Goal: Transaction & Acquisition: Purchase product/service

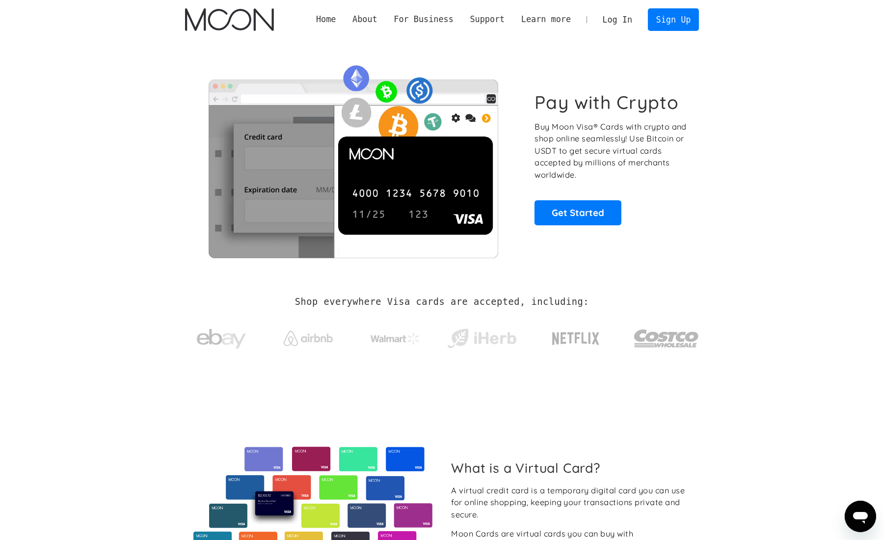
click at [618, 22] on link "Log In" at bounding box center [617, 20] width 46 height 22
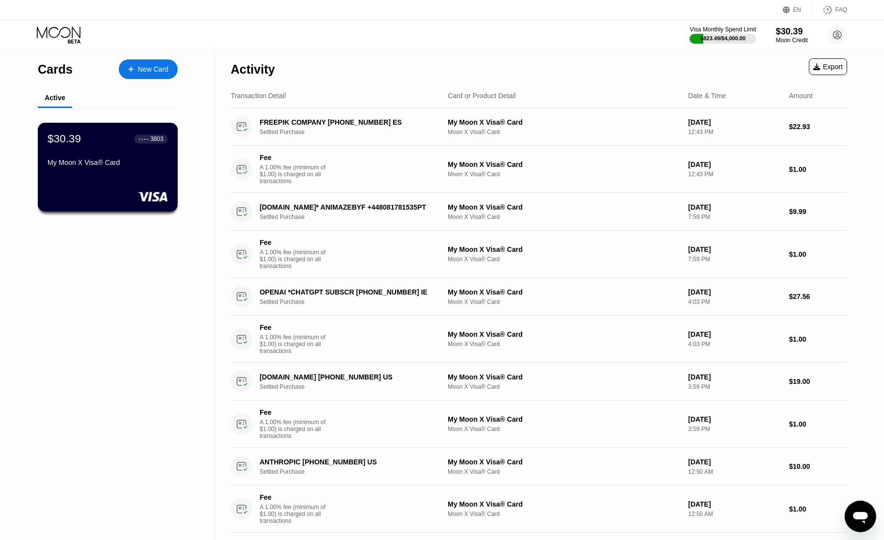
click at [105, 162] on div "My Moon X Visa® Card" at bounding box center [108, 162] width 120 height 8
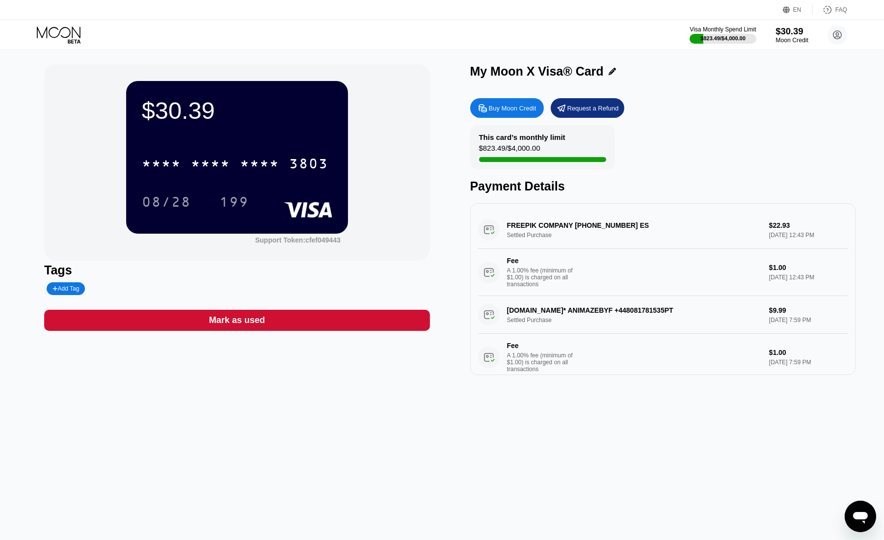
click at [791, 41] on div "Moon Credit" at bounding box center [791, 40] width 33 height 7
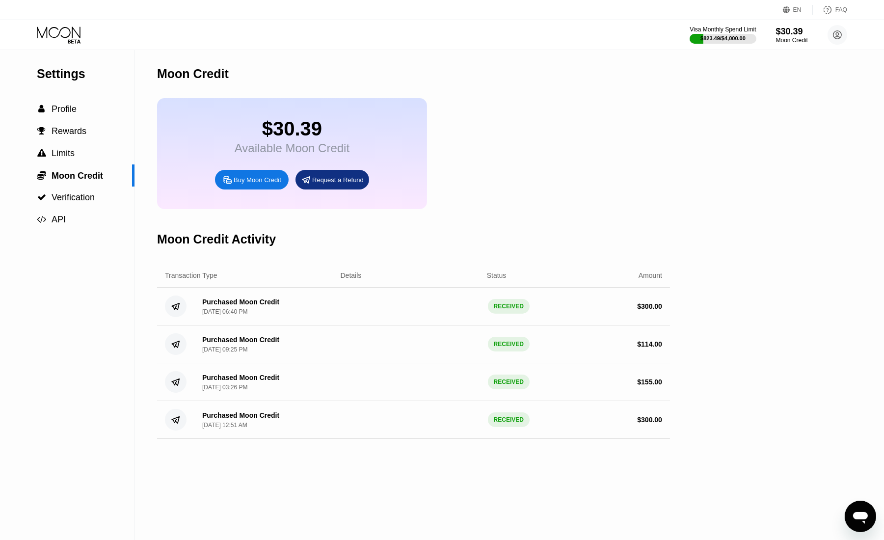
click at [261, 189] on div "Buy Moon Credit" at bounding box center [252, 180] width 74 height 20
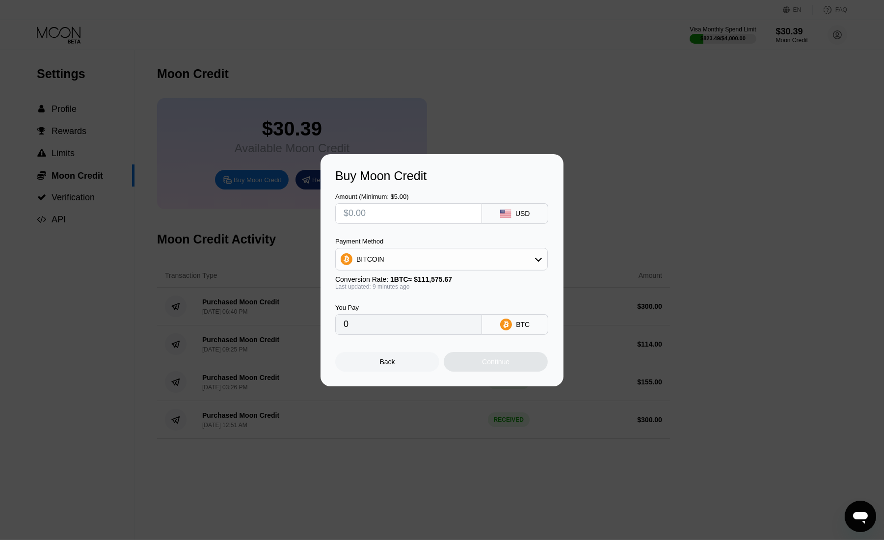
click at [391, 216] on input "text" at bounding box center [408, 214] width 130 height 20
type input "$2"
type input "0.00001794"
type input "$24"
type input "0.00021518"
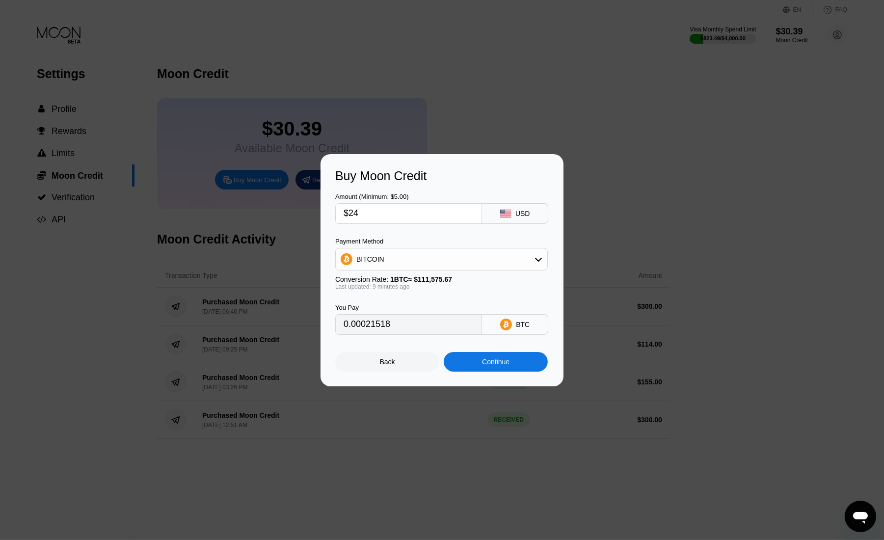
type input "$2"
type input "0.00001794"
type input "$23"
type input "0.00020621"
type input "$23"
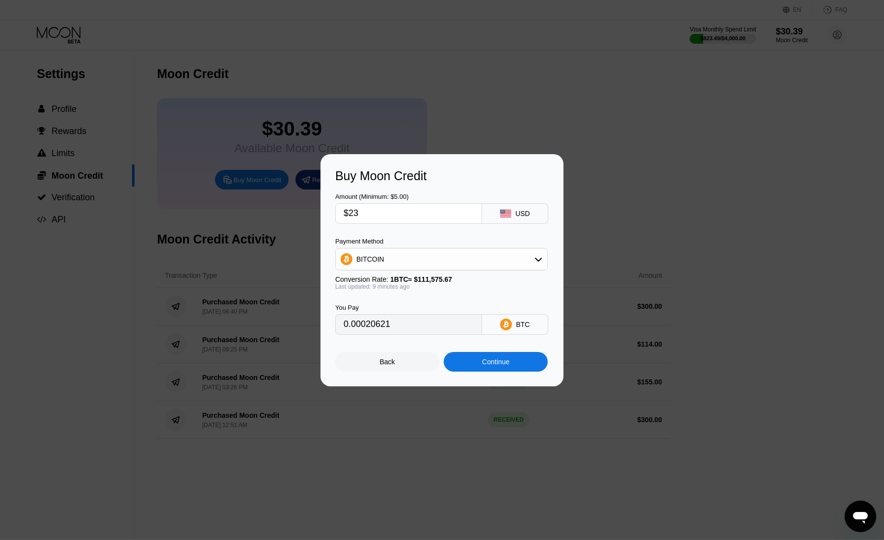
click at [393, 272] on div "Payment Method BITCOIN Conversion Rate: 1 BTC ≈ $111,575.67 Last updated: 9 min…" at bounding box center [441, 263] width 212 height 53
click at [390, 262] on div "BITCOIN" at bounding box center [441, 259] width 211 height 20
click at [411, 311] on div "USDT on TRON" at bounding box center [447, 308] width 185 height 8
type input "23.23"
click at [496, 365] on div "Continue" at bounding box center [495, 362] width 27 height 8
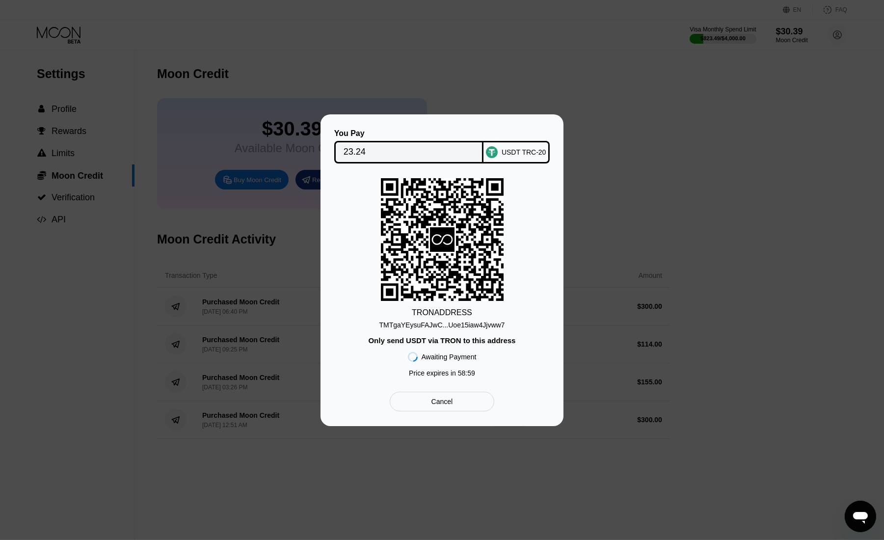
click at [460, 323] on div "TMTgaYEysuFAJwC...Uoe15iaw4Jjvww7" at bounding box center [442, 325] width 126 height 8
click at [355, 145] on input "23.24" at bounding box center [408, 152] width 131 height 20
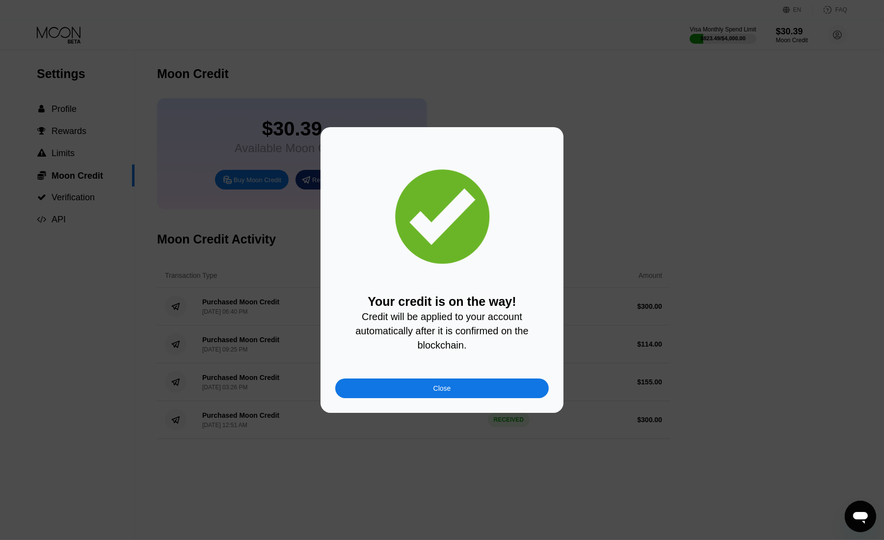
click at [728, 207] on div "Your credit is on the way! Credit will be applied to your account automatically…" at bounding box center [442, 270] width 884 height 286
click at [679, 210] on div "Your credit is on the way! Credit will be applied to your account automatically…" at bounding box center [442, 270] width 884 height 286
click at [475, 395] on div "Close" at bounding box center [441, 388] width 213 height 20
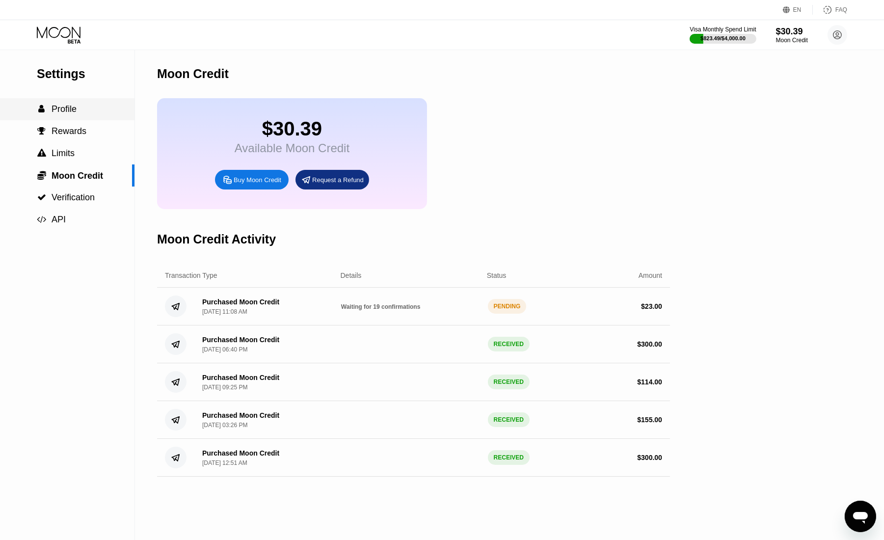
click at [73, 114] on span "Profile" at bounding box center [64, 109] width 25 height 10
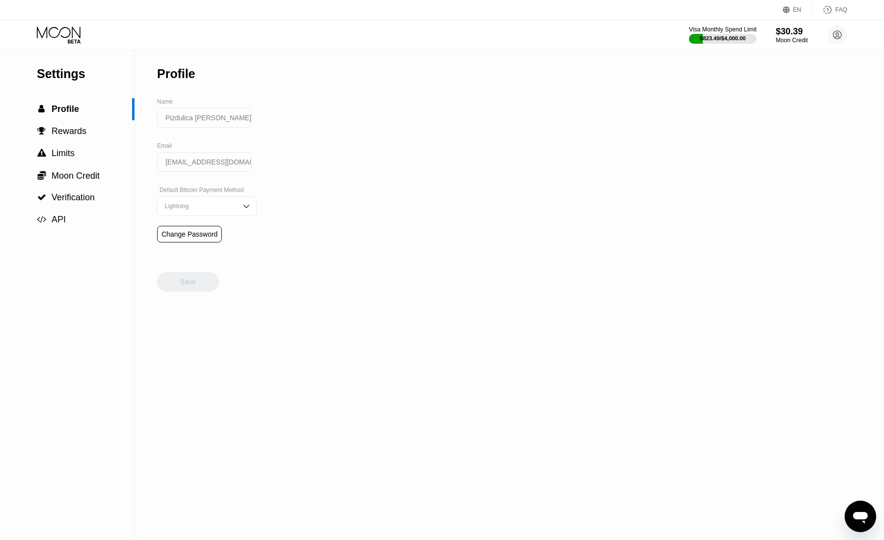
click at [701, 39] on div "$823.49 / $4,000.00" at bounding box center [723, 38] width 46 height 6
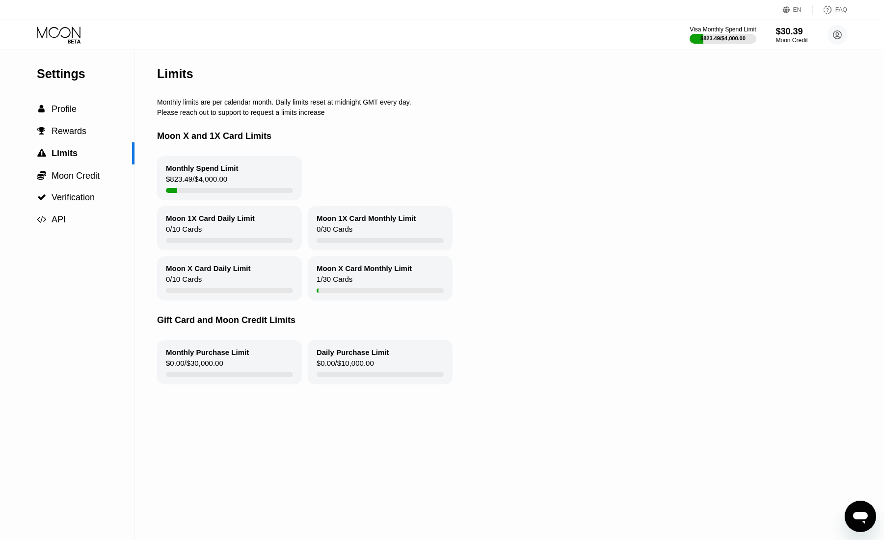
click at [185, 188] on div "$823.49 / $4,000.00" at bounding box center [196, 181] width 61 height 13
click at [64, 181] on span "Moon Credit" at bounding box center [76, 176] width 48 height 10
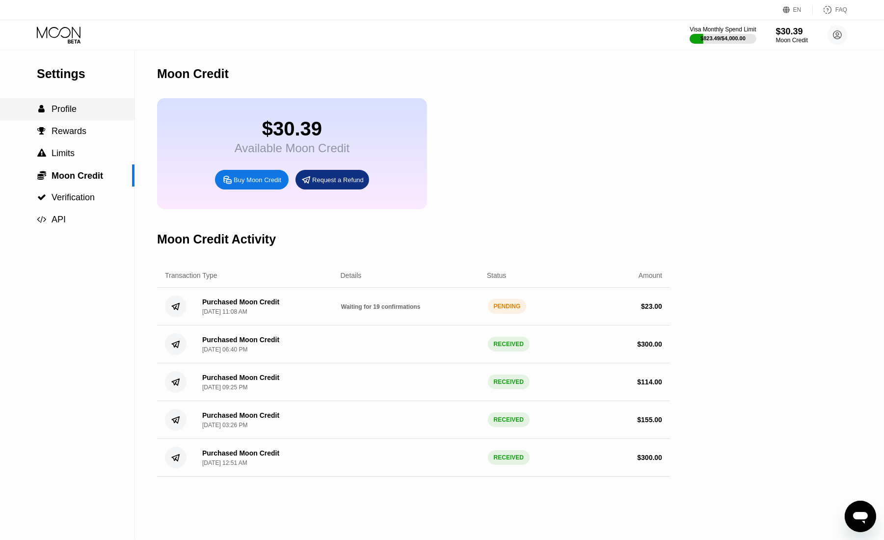
click at [64, 105] on span "Profile" at bounding box center [64, 109] width 25 height 10
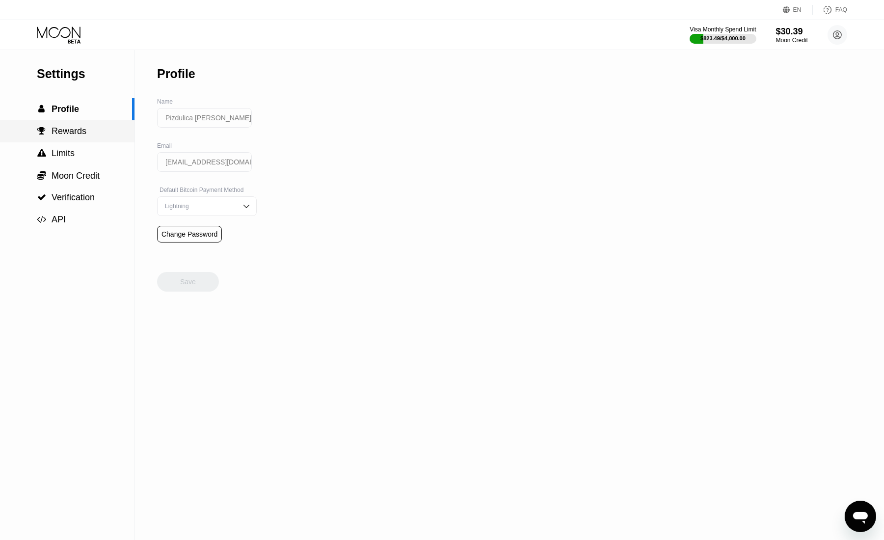
click at [53, 136] on span "Rewards" at bounding box center [69, 131] width 35 height 10
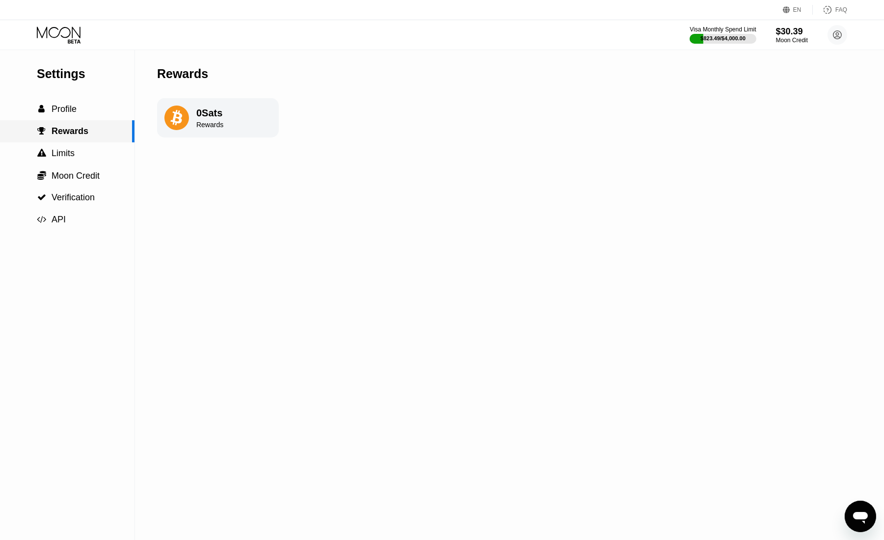
click at [53, 142] on div " Rewards" at bounding box center [67, 131] width 134 height 22
click at [60, 157] on span "Limits" at bounding box center [63, 153] width 23 height 10
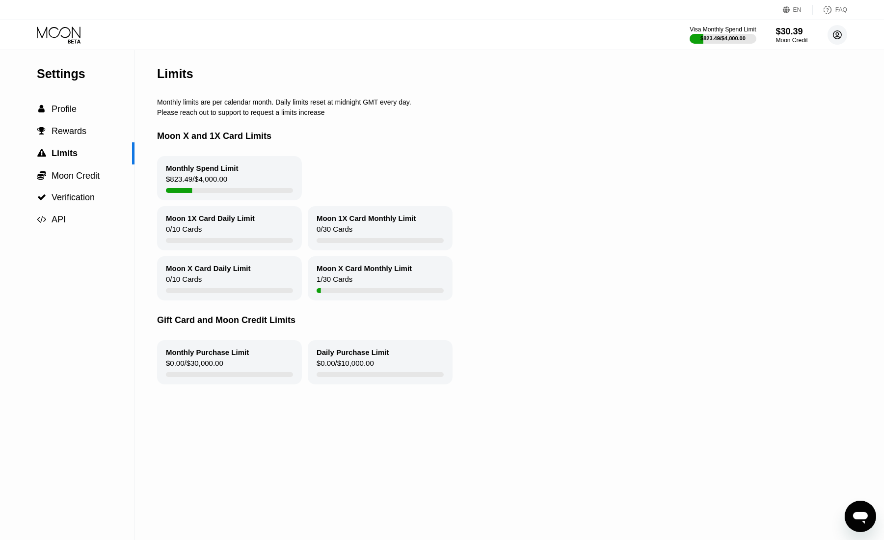
click at [833, 36] on icon at bounding box center [837, 35] width 8 height 8
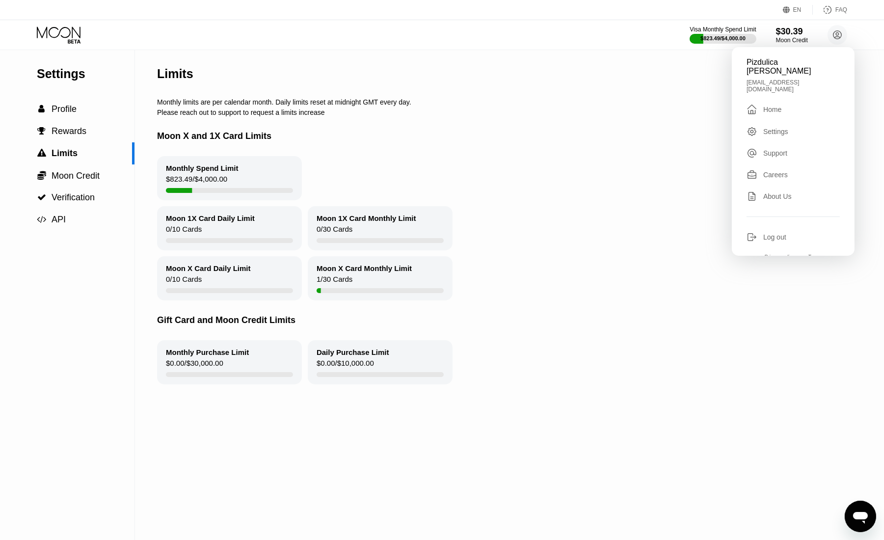
click at [771, 105] on div "Home" at bounding box center [772, 109] width 18 height 8
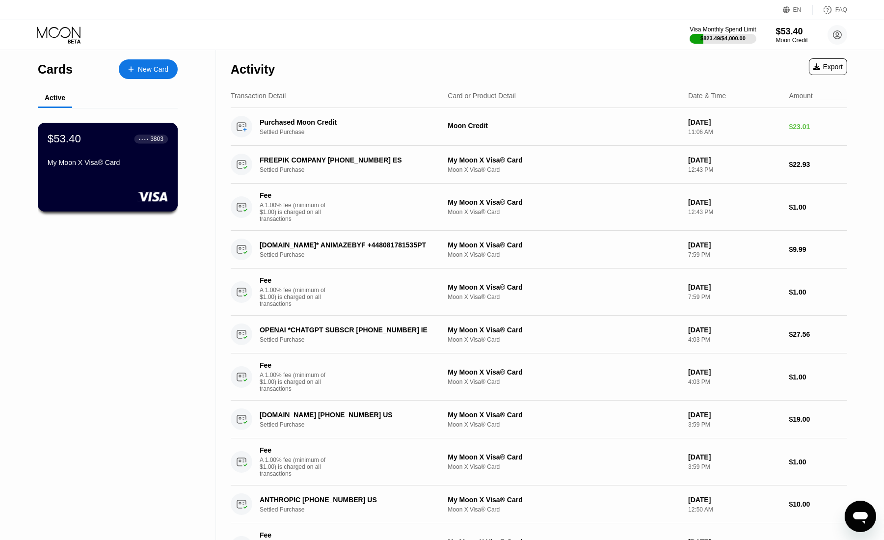
click at [116, 170] on div "My Moon X Visa® Card" at bounding box center [108, 164] width 120 height 12
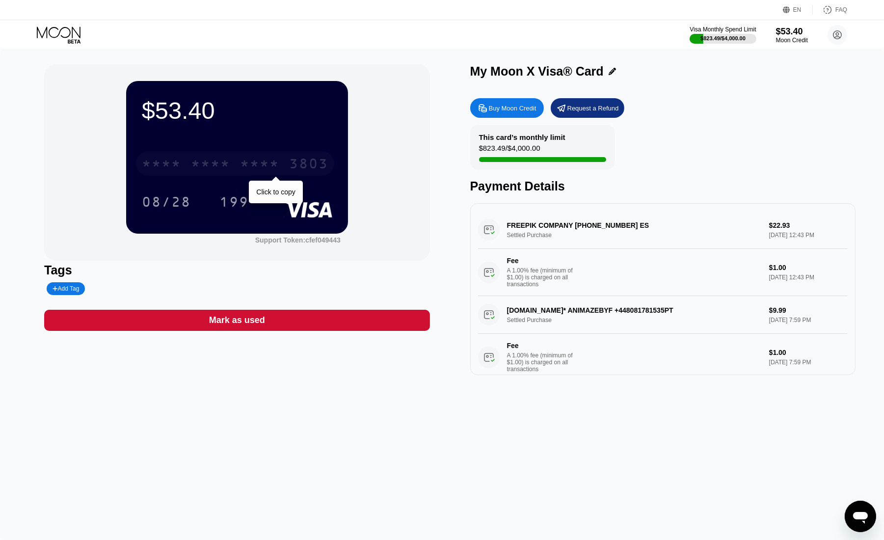
click at [250, 158] on div "* * * *" at bounding box center [259, 165] width 39 height 16
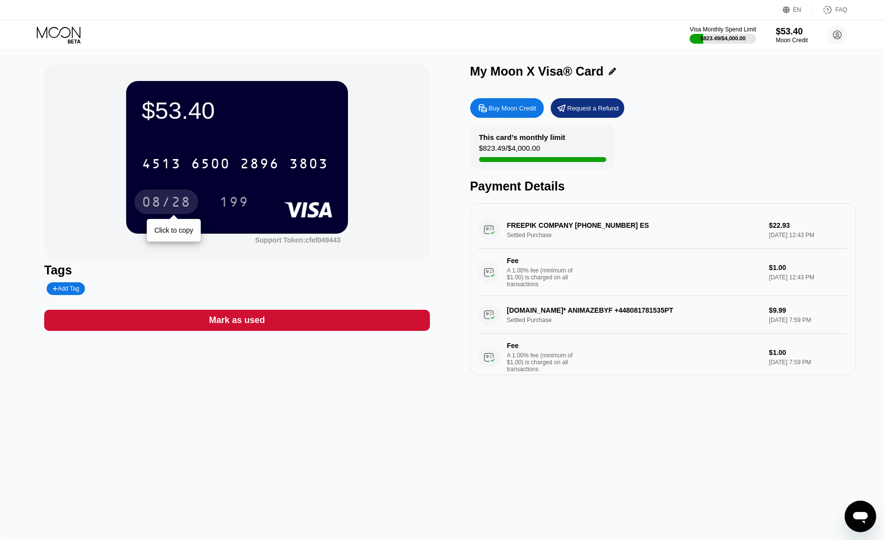
click at [165, 201] on div "08/28" at bounding box center [166, 203] width 49 height 16
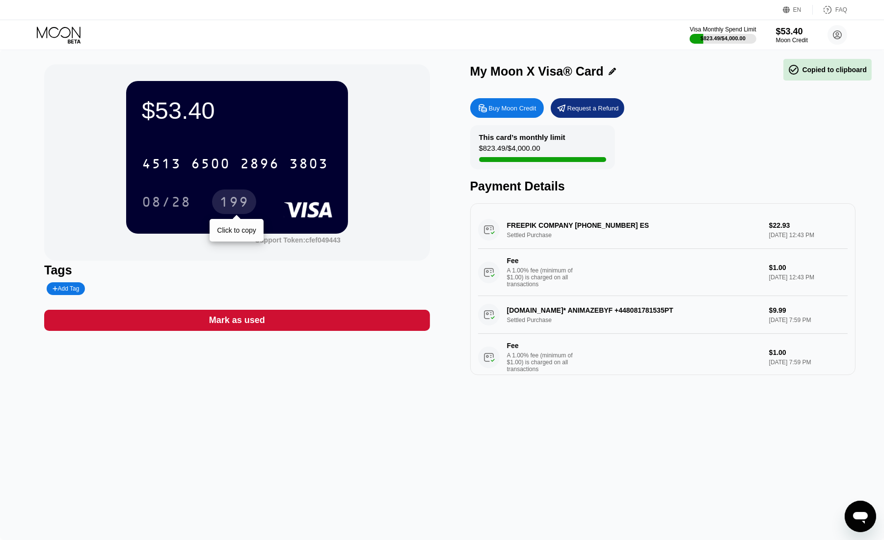
click at [242, 204] on div "199" at bounding box center [233, 203] width 29 height 16
click at [512, 111] on div "Buy Moon Credit" at bounding box center [513, 108] width 48 height 8
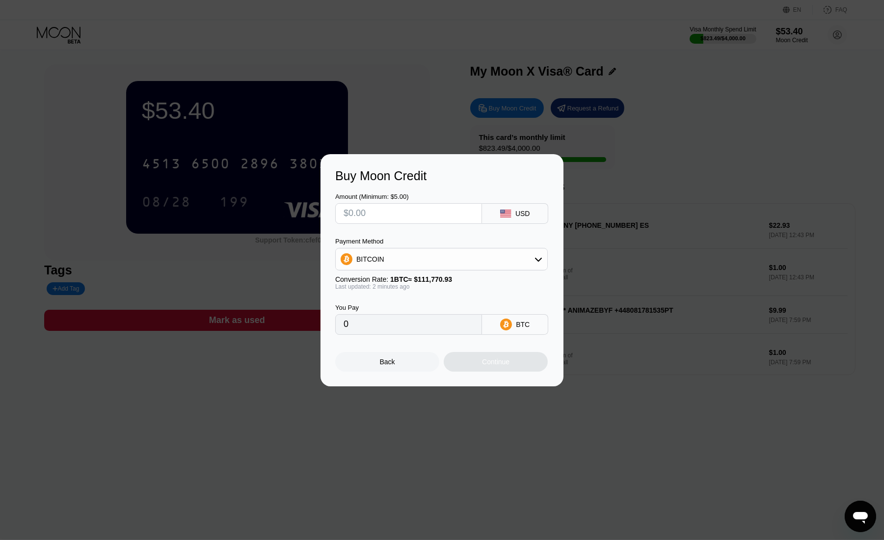
click at [410, 218] on input "text" at bounding box center [408, 214] width 130 height 20
type input "$7"
type input "0.00006263"
type input "$7"
click at [418, 259] on div "BITCOIN" at bounding box center [441, 259] width 211 height 20
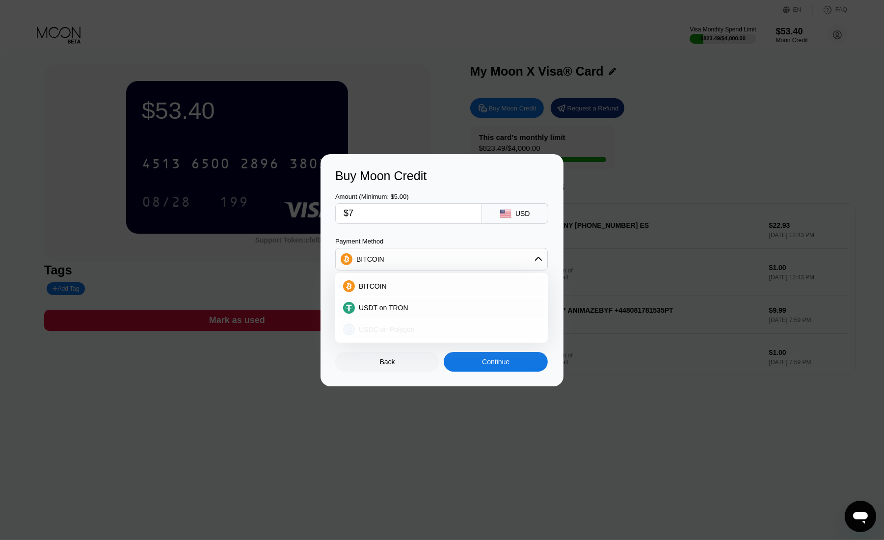
click at [403, 332] on span "USDC on Polygon" at bounding box center [387, 329] width 56 height 8
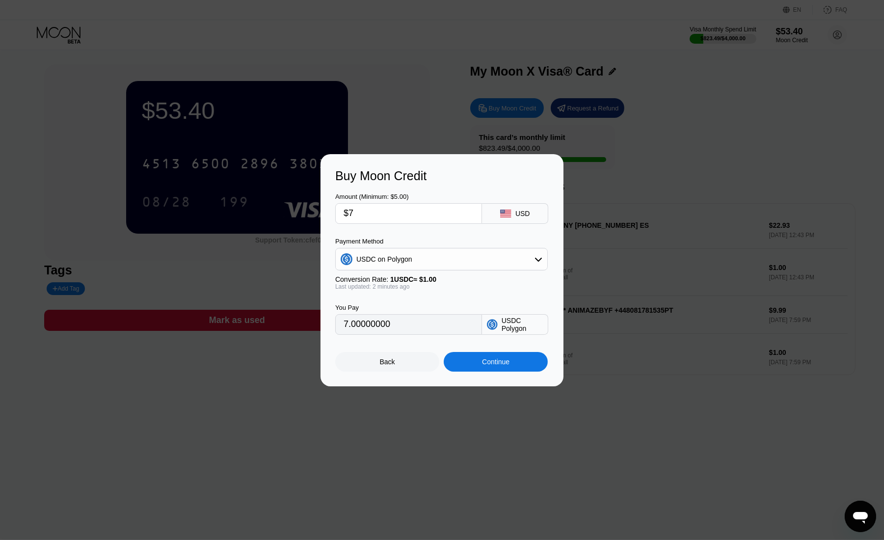
click at [422, 258] on div "USDC on Polygon" at bounding box center [441, 259] width 211 height 20
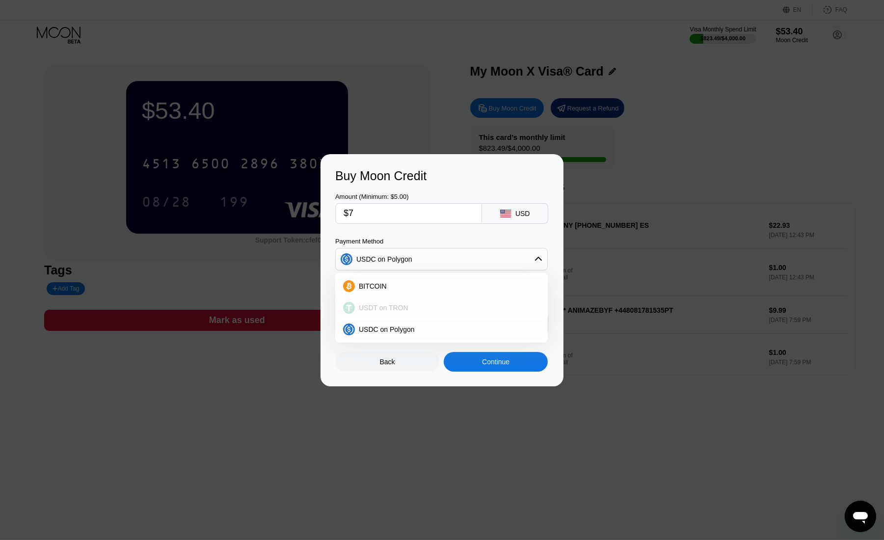
click at [404, 315] on div "USDT on TRON" at bounding box center [441, 308] width 207 height 20
type input "7.07"
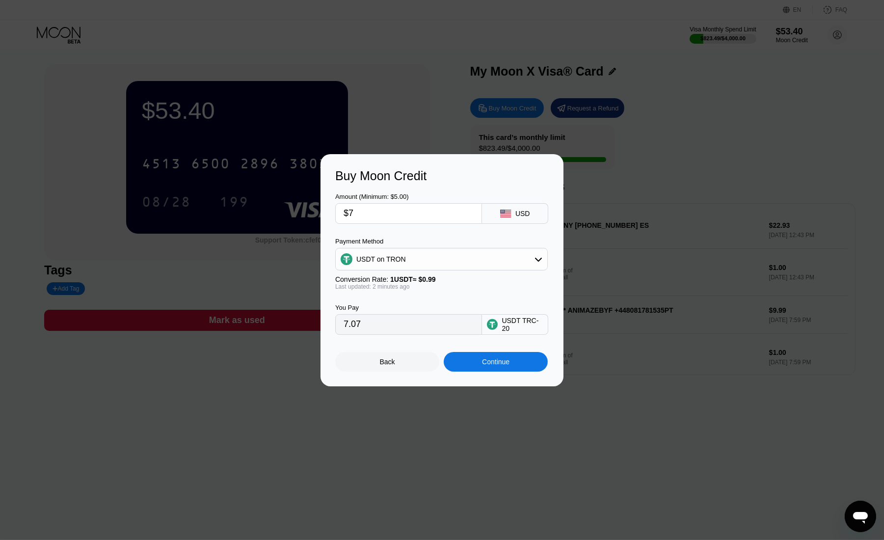
click at [489, 365] on div "Continue" at bounding box center [495, 362] width 27 height 8
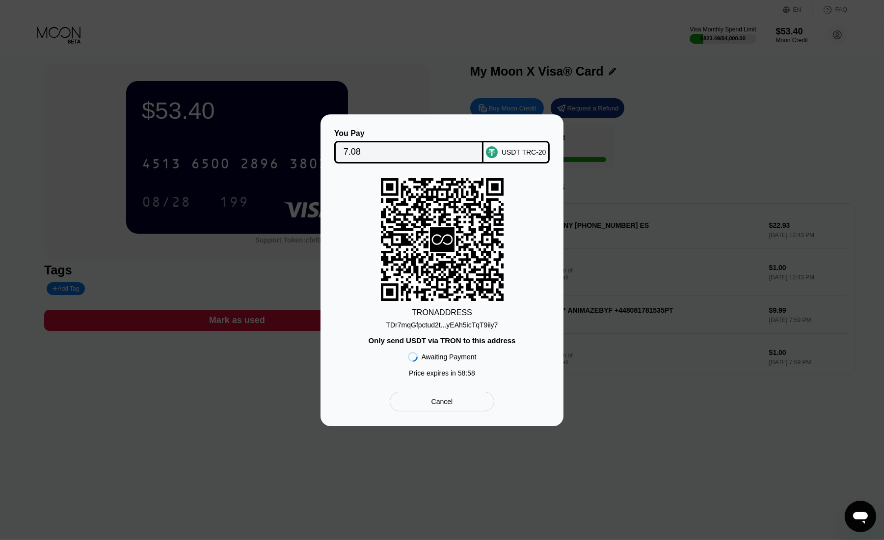
click at [460, 323] on div "TDr7mqGfpctud2t...yEAh5icTqT9iiy7" at bounding box center [442, 325] width 112 height 8
click at [348, 147] on input "7.08" at bounding box center [408, 152] width 131 height 20
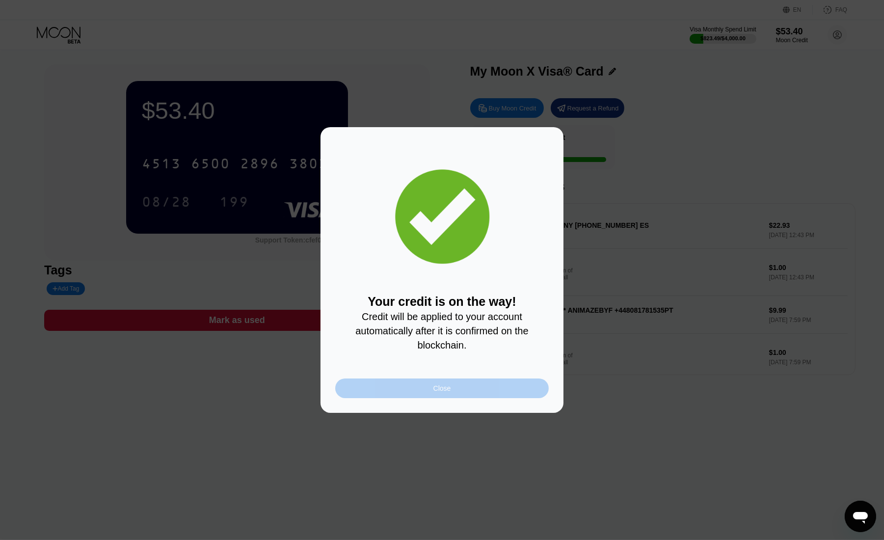
click at [465, 396] on div "Close" at bounding box center [441, 388] width 213 height 20
